Goal: Task Accomplishment & Management: Use online tool/utility

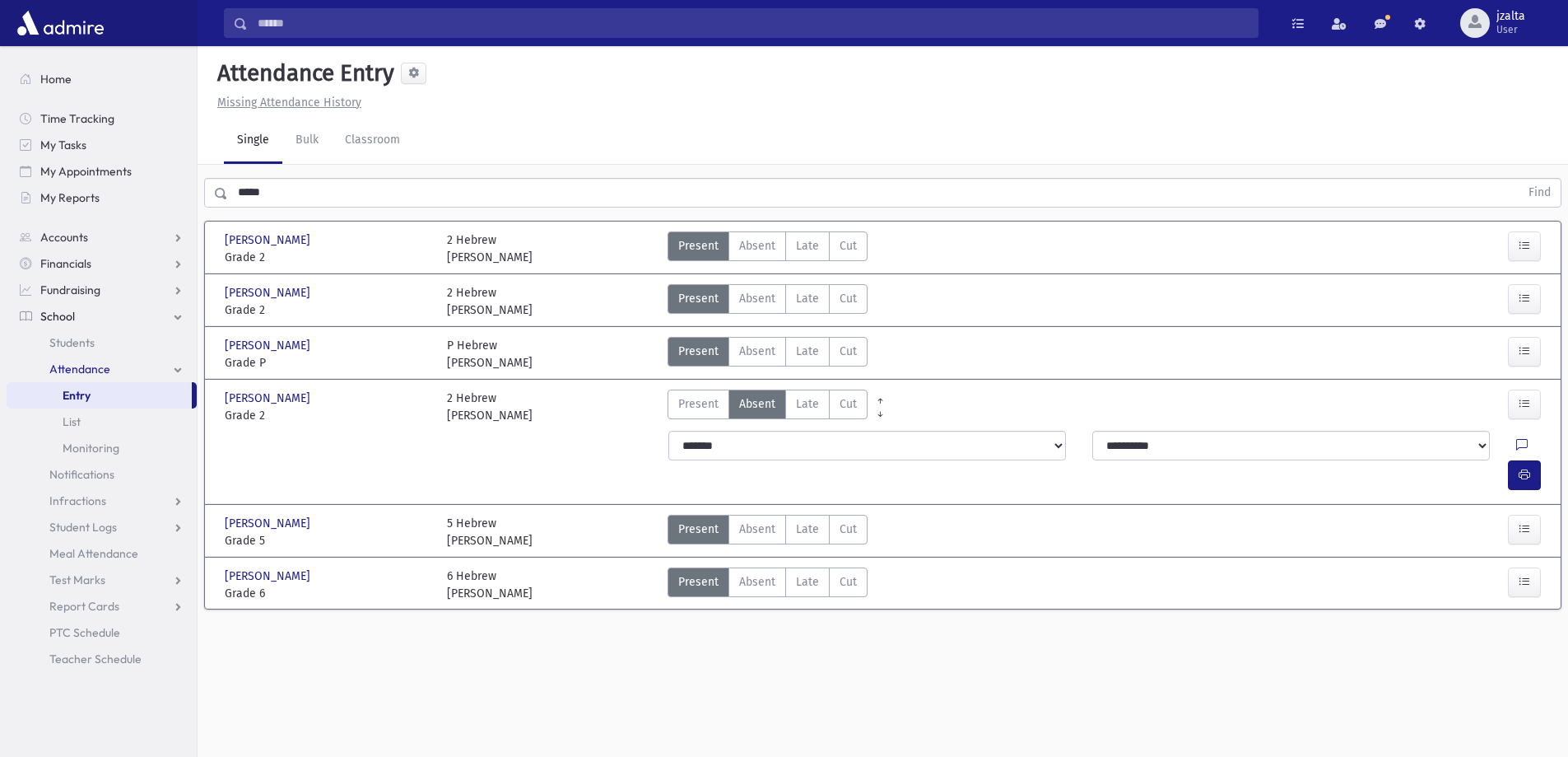
click at [64, 401] on span "Entry" at bounding box center [76, 395] width 28 height 15
